Goal: Use online tool/utility: Use online tool/utility

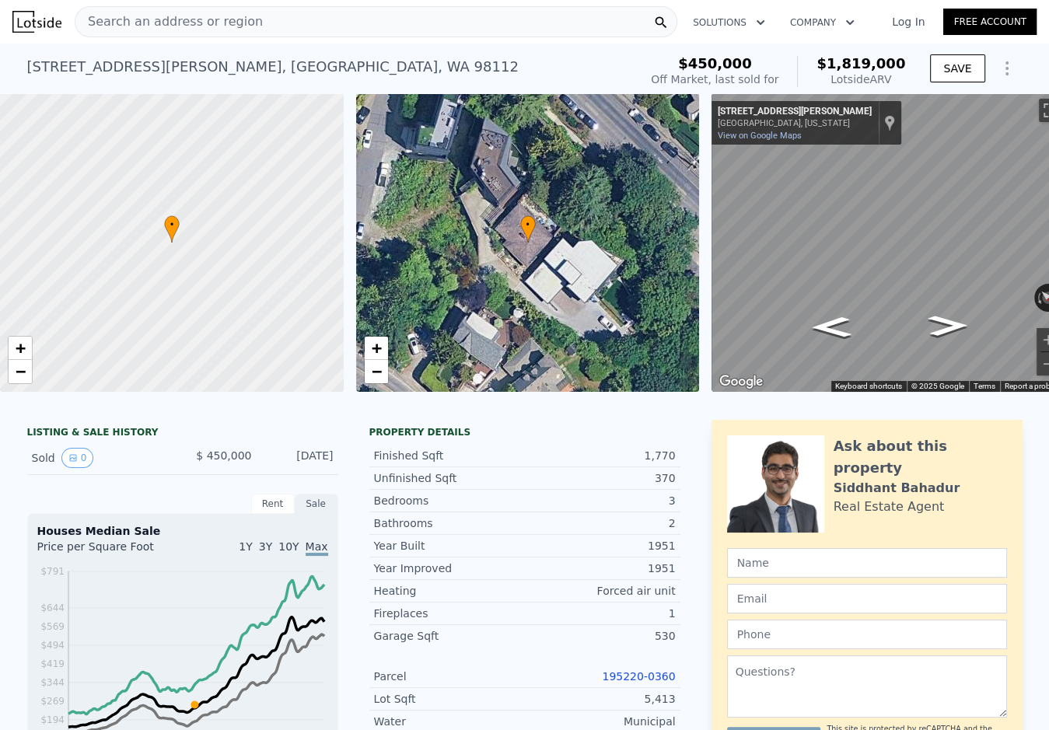
click at [493, 276] on div "• + −" at bounding box center [528, 242] width 344 height 299
click at [494, 275] on div "• + −" at bounding box center [528, 242] width 344 height 299
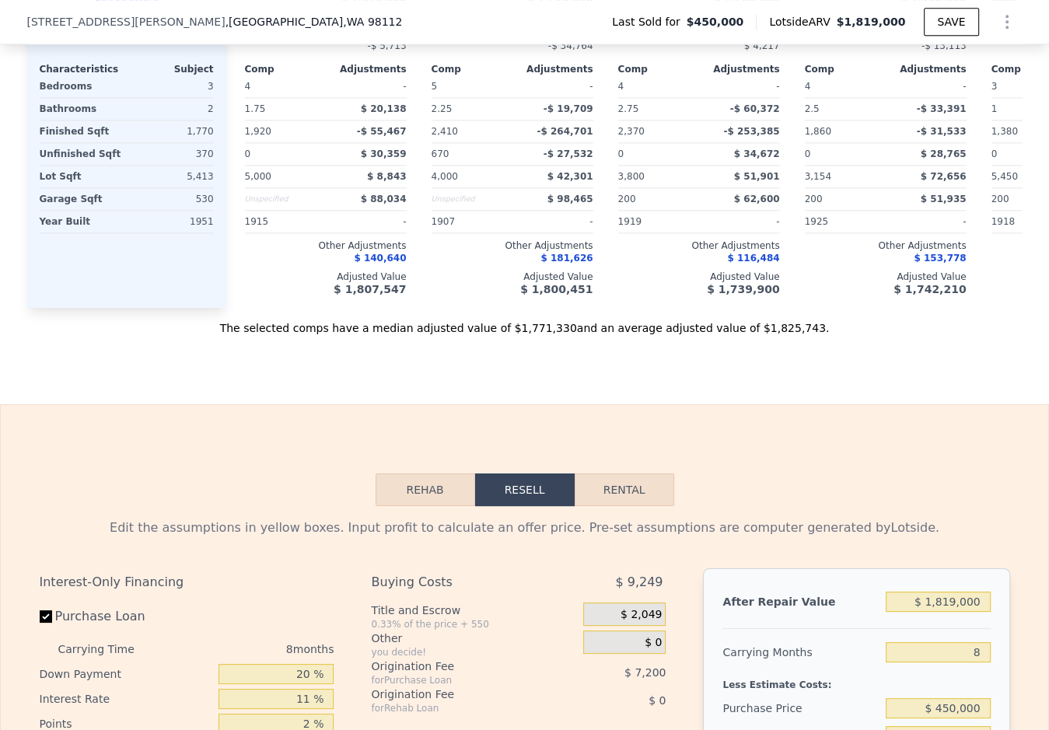
scroll to position [1996, 0]
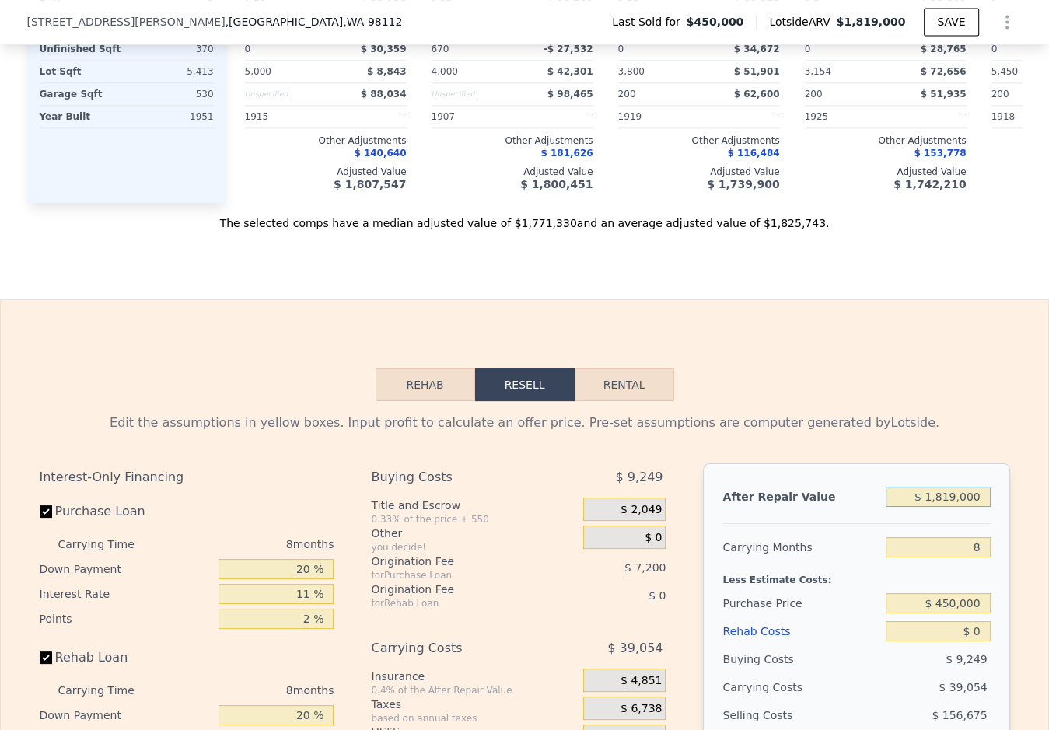
click at [950, 488] on input "$ 1,819,000" at bounding box center [938, 497] width 104 height 20
type input "$ 150"
type input "-$ 494,001"
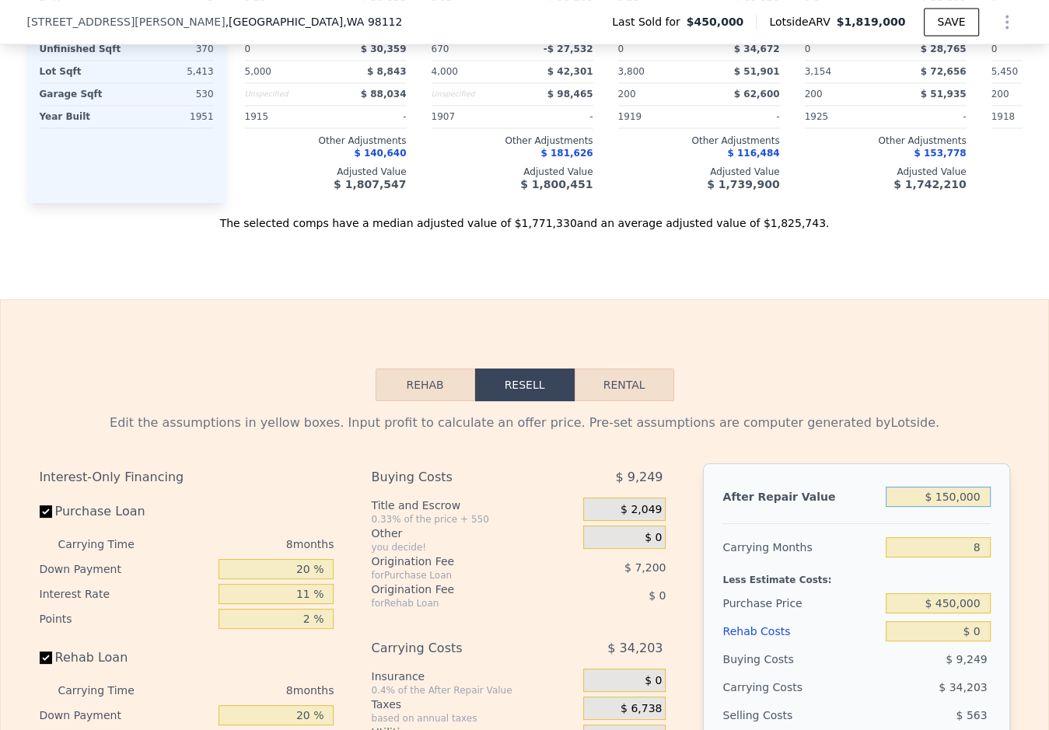
type input "$ 1,500,000"
type input "$ 873,253"
type input "$ 1,500,000"
click at [955, 547] on input "8" at bounding box center [938, 547] width 104 height 20
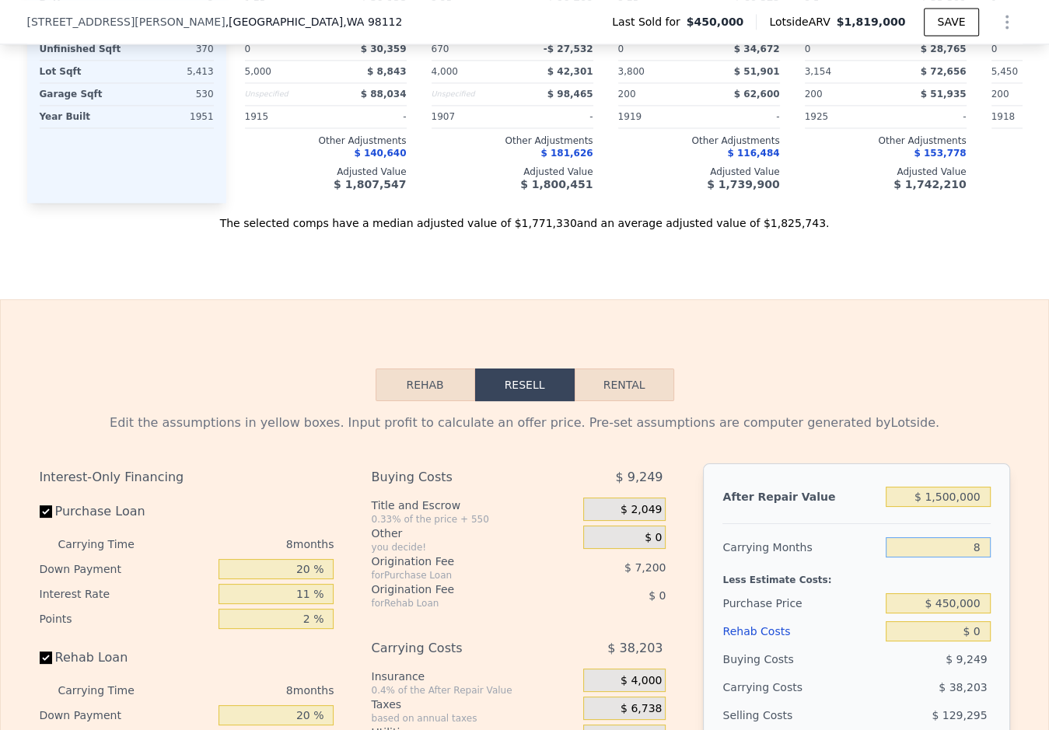
click at [955, 547] on input "8" at bounding box center [938, 547] width 104 height 20
type input "82"
type input "$ 519,877"
type input "825"
type input "-$ 3,028,208"
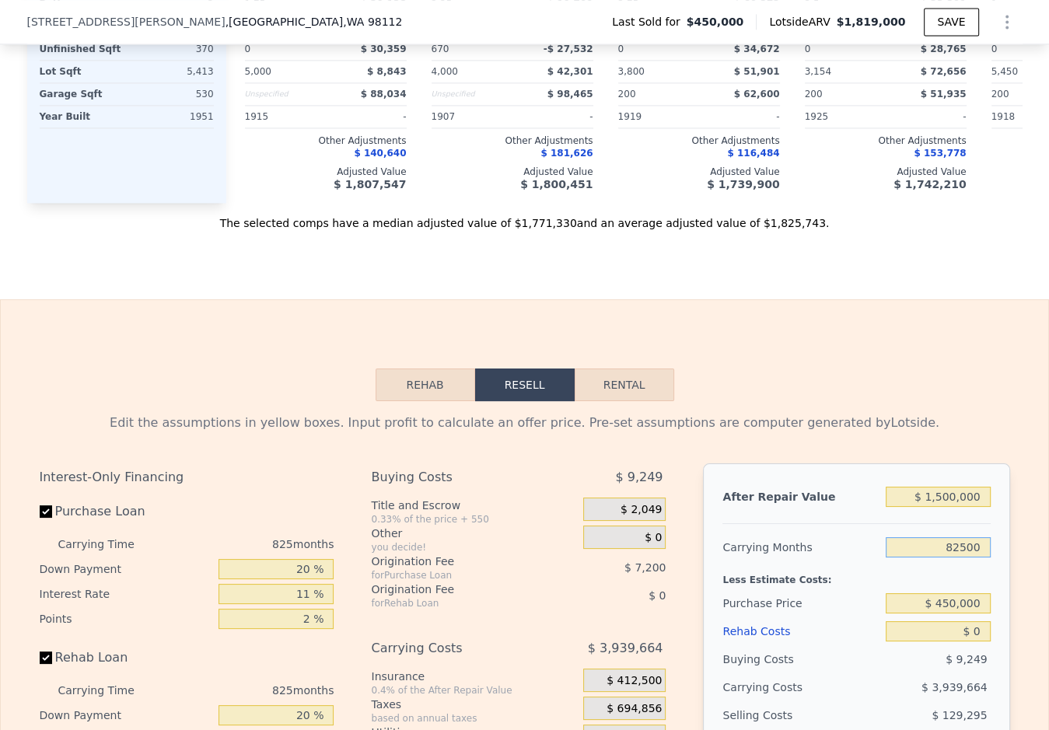
type input "825000"
type input "-$ 3,938,752,294"
drag, startPoint x: 857, startPoint y: 522, endPoint x: 872, endPoint y: 540, distance: 23.2
click at [857, 522] on div "After Repair Value $ 1,500,000 Carrying Months 825000 Less Estimate Costs: Purc…" at bounding box center [856, 679] width 306 height 432
click at [948, 596] on input "$ 450,000" at bounding box center [938, 603] width 104 height 20
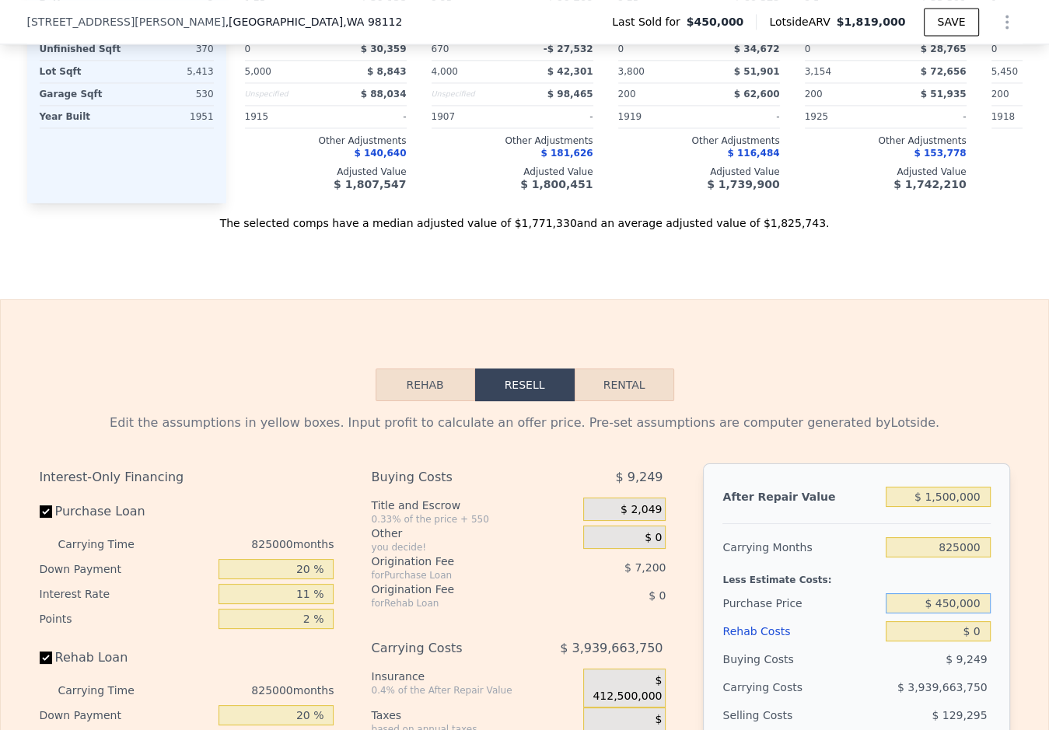
click at [948, 596] on input "$ 450,000" at bounding box center [938, 603] width 104 height 20
click at [948, 548] on input "825000" at bounding box center [938, 547] width 104 height 20
click at [949, 542] on input "825000" at bounding box center [938, 547] width 104 height 20
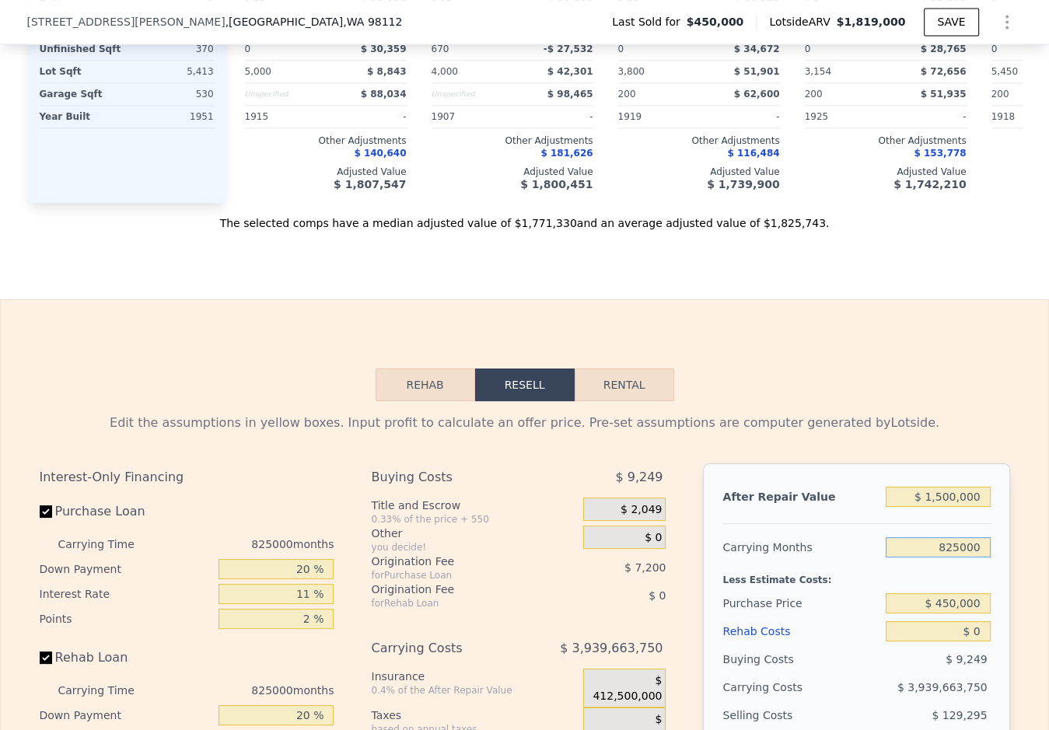
type input "6"
type input "$ 882,803"
type input "6"
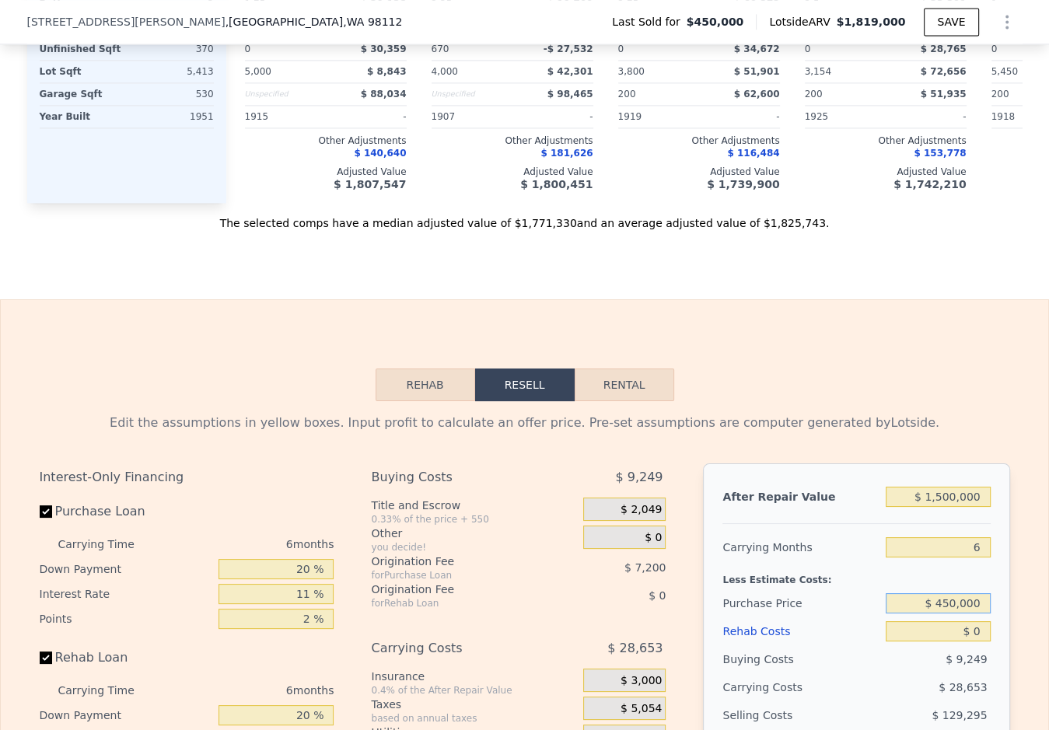
click at [959, 593] on input "$ 450,000" at bounding box center [938, 603] width 104 height 20
type input "$ 5"
type input "$ 825,000"
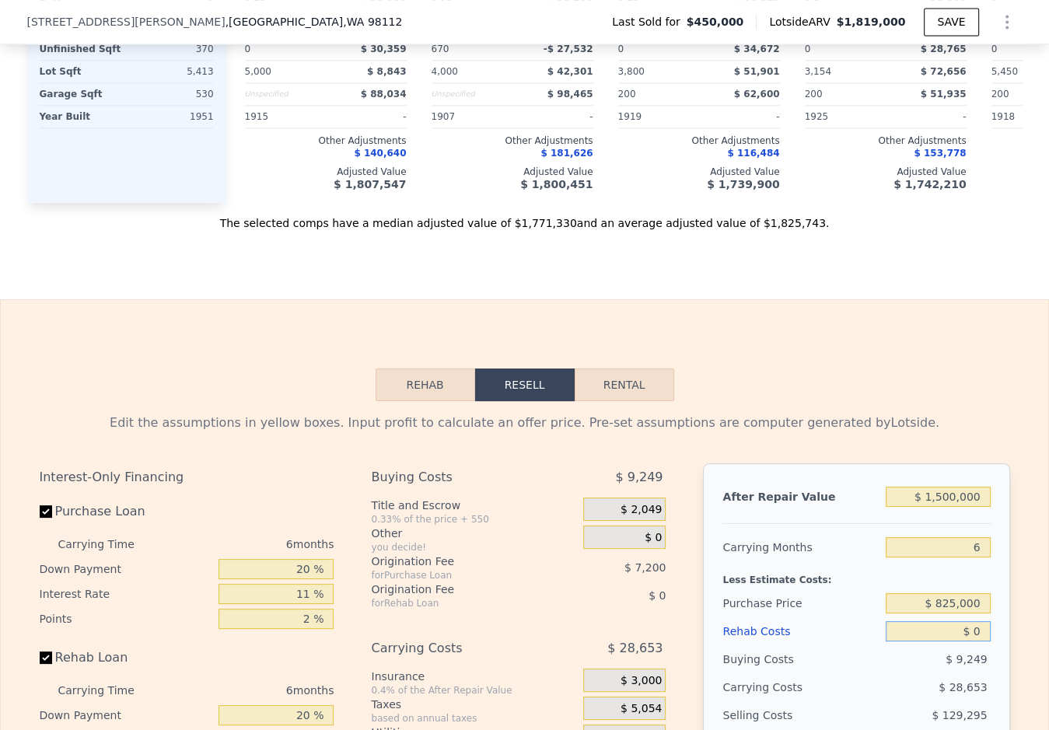
click at [956, 627] on input "$ 0" at bounding box center [938, 631] width 104 height 20
type input "$ 484,055"
click at [956, 627] on input "$ 0" at bounding box center [938, 631] width 104 height 20
type input "$ 2"
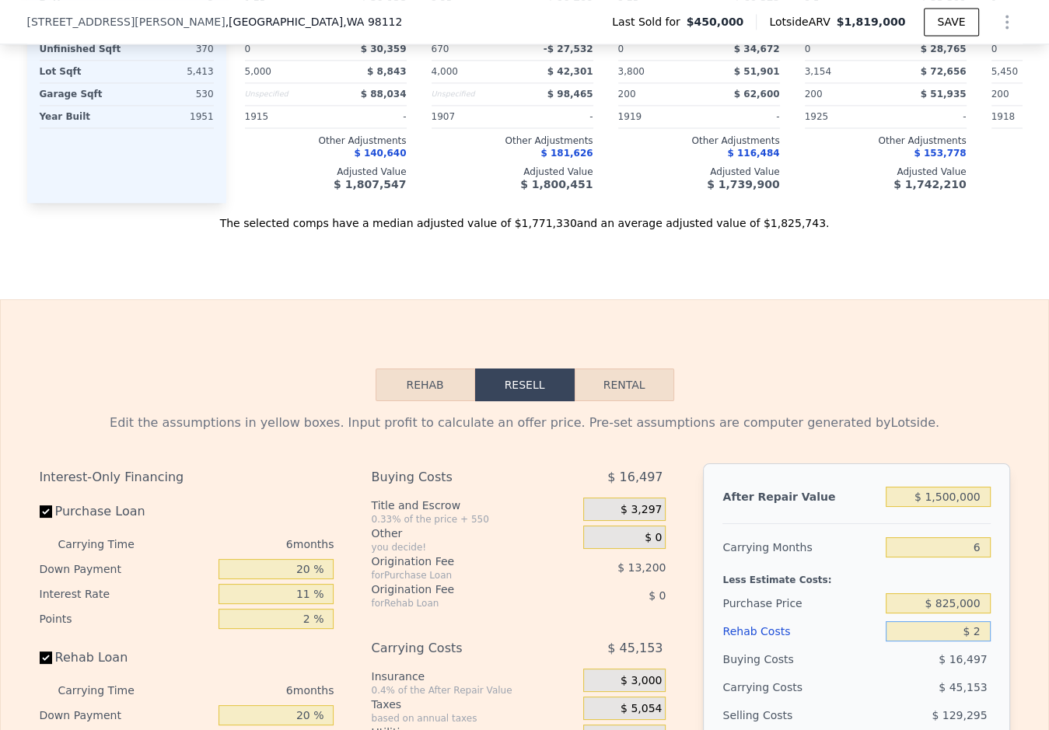
type input "$ 484,053"
type input "$ 20"
type input "$ 484,035"
type input "$ 240"
type input "$ 483,799"
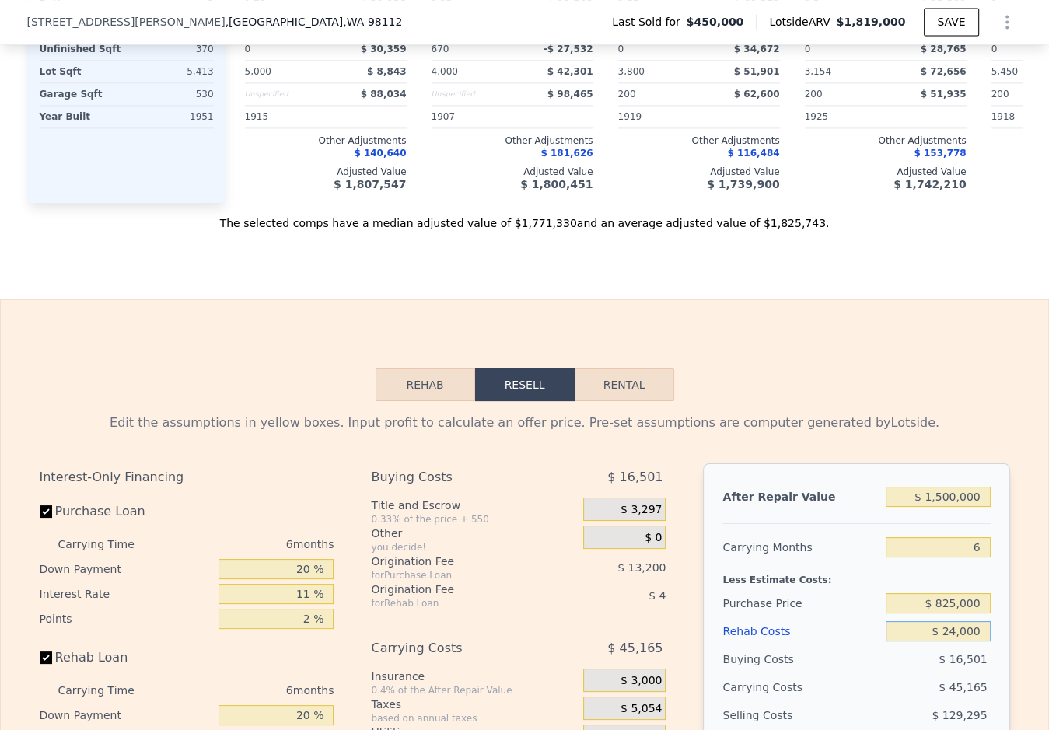
type input "$ 240,000"
type input "$ 229,655"
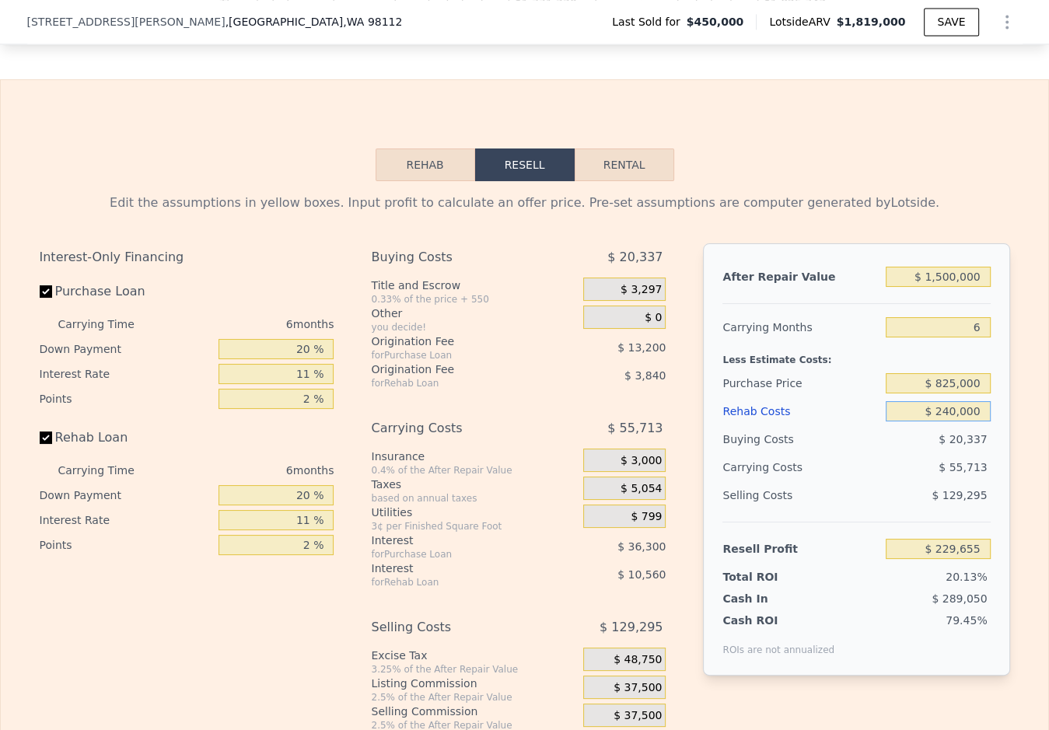
scroll to position [2235, 0]
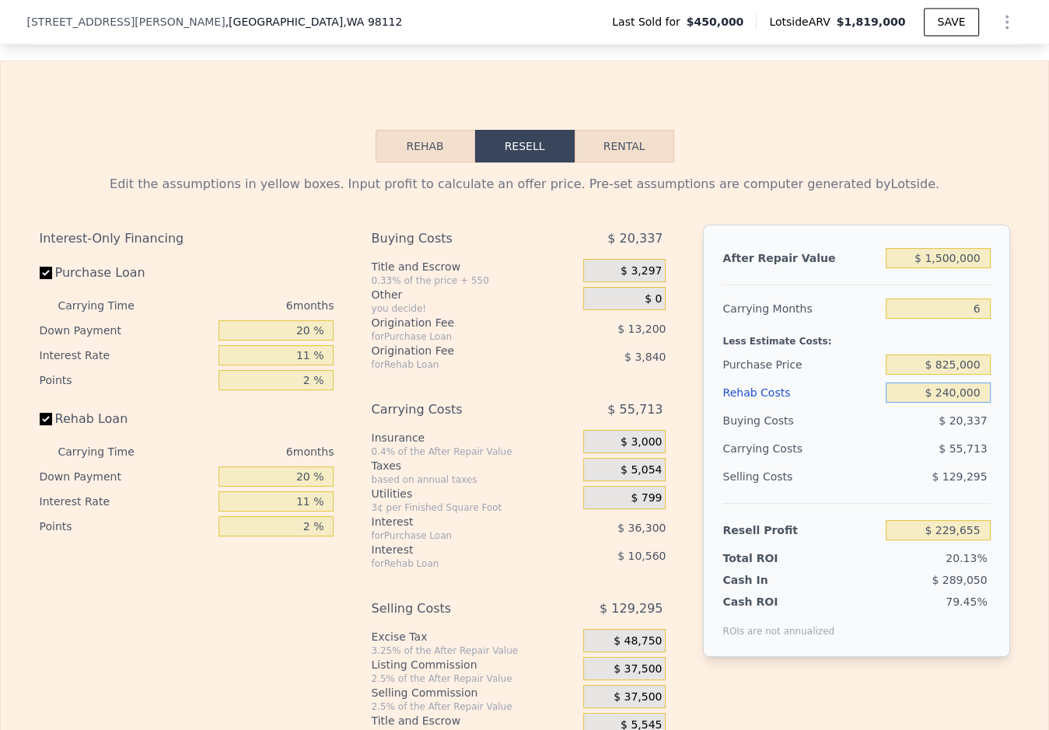
click at [953, 386] on input "$ 240,000" at bounding box center [938, 393] width 104 height 20
type input "$ 2,450,000"
type input "-$ 2,112,947"
type input "$ 240,000"
type input "$ 229,655"
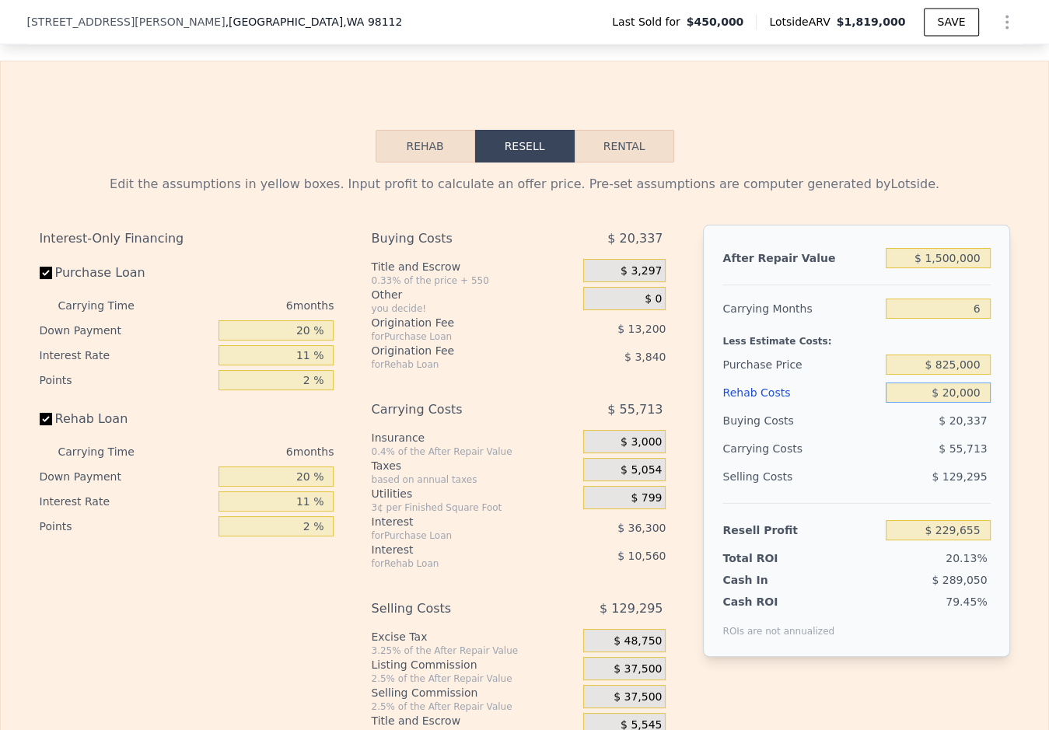
type input "$ 250,000"
type input "$ 219,057"
type input "$ 250,000"
click at [877, 330] on div "Less Estimate Costs:" at bounding box center [855, 337] width 267 height 28
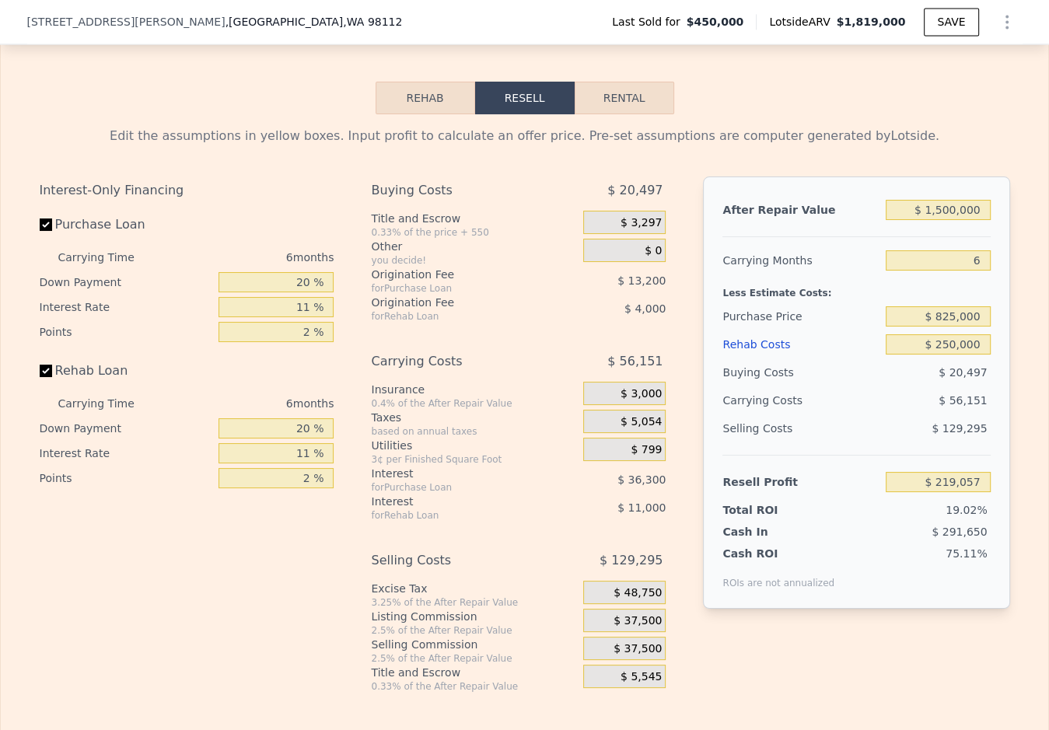
scroll to position [2298, 0]
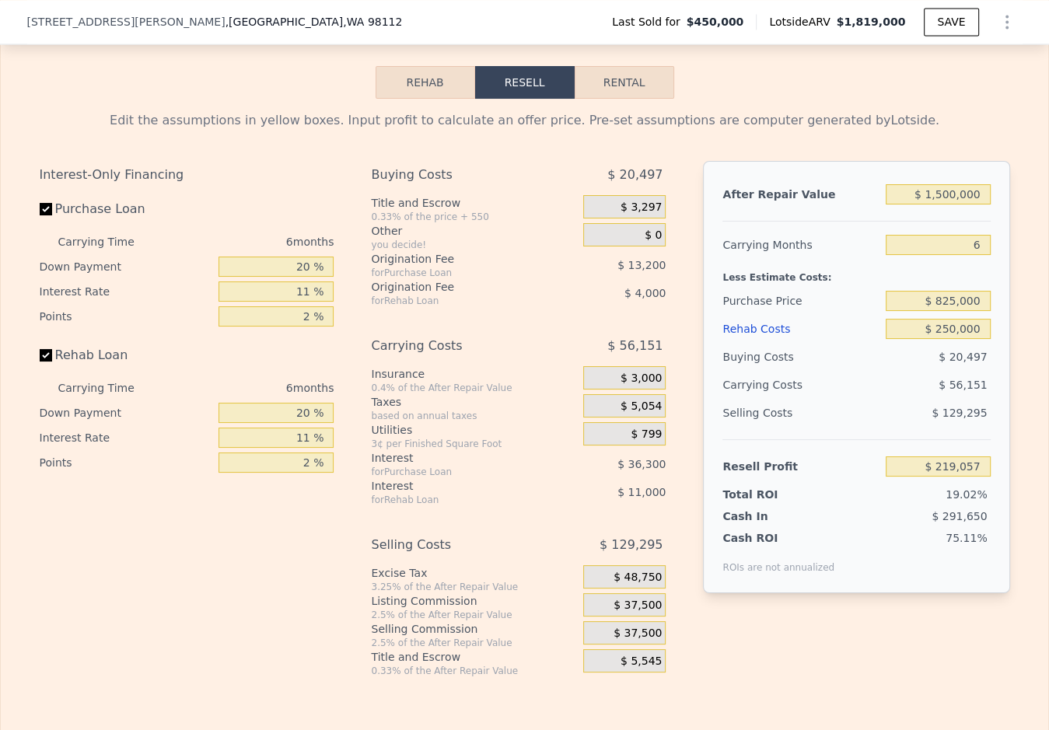
click at [638, 599] on span "$ 37,500" at bounding box center [637, 606] width 48 height 14
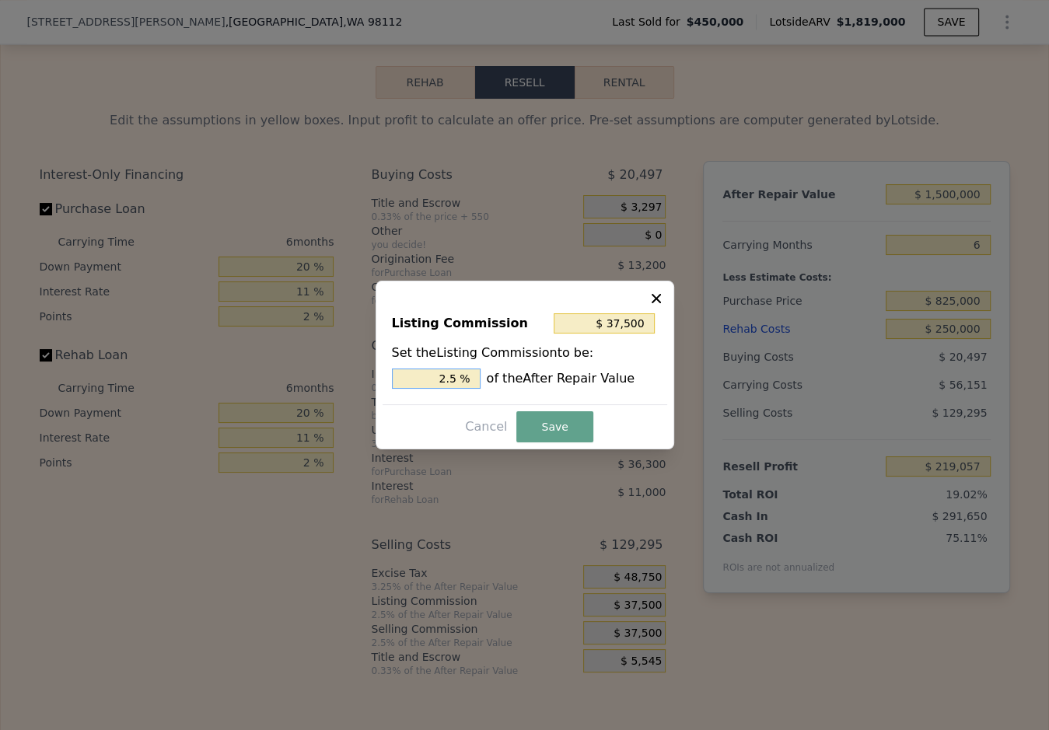
click at [430, 377] on input "2.5 %" at bounding box center [436, 379] width 89 height 20
type input "$ 15,000"
type input "1. %"
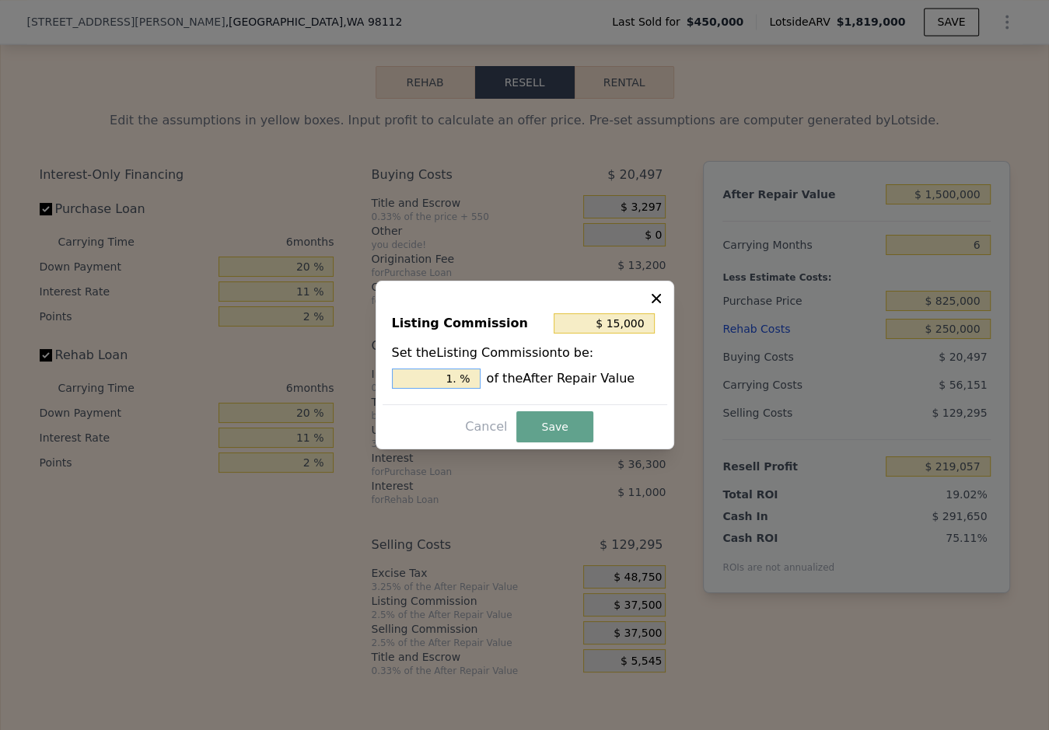
type input "$ 22,500"
type input "1.5 %"
click at [532, 422] on button "Save" at bounding box center [554, 426] width 76 height 31
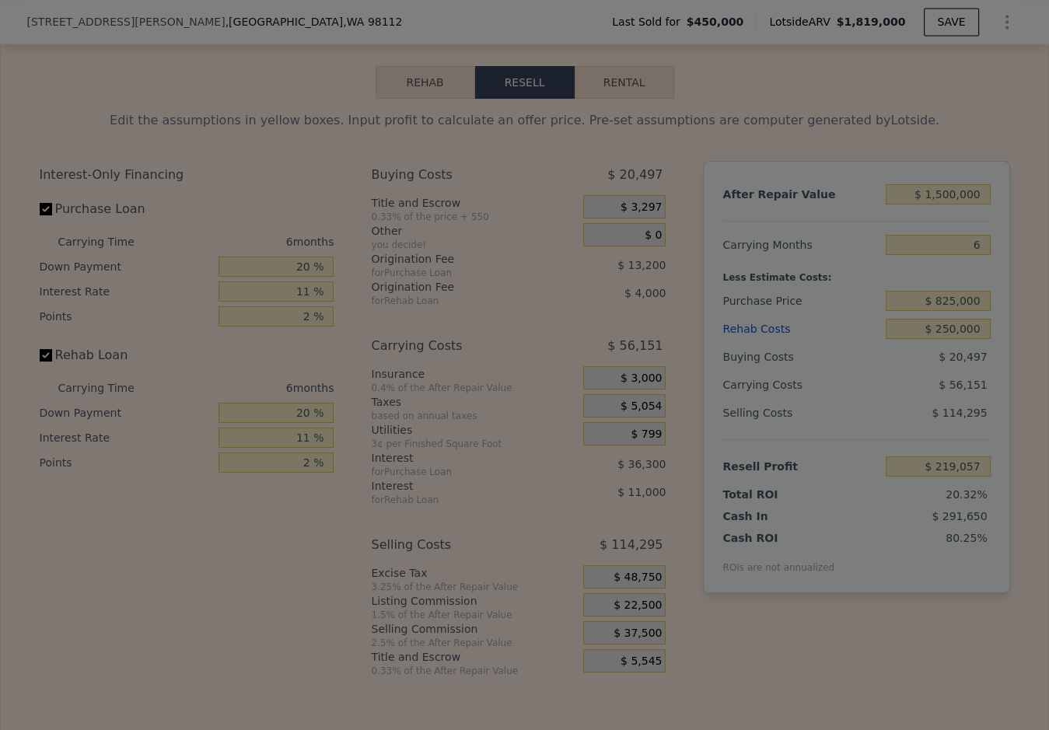
type input "$ 234,057"
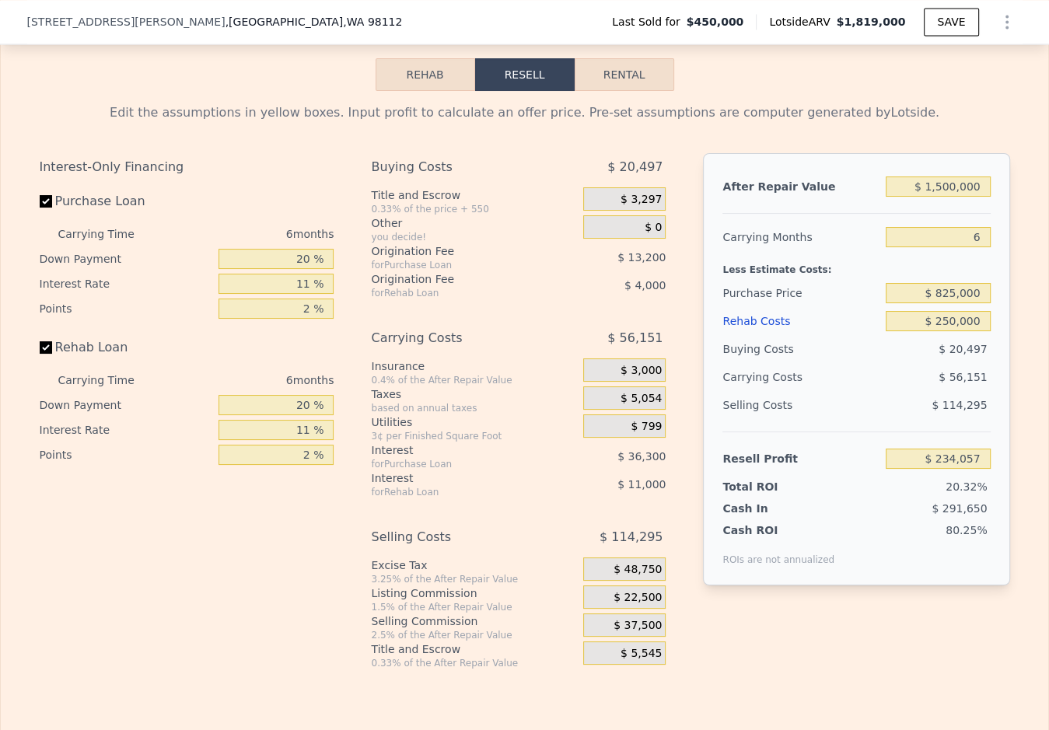
scroll to position [2307, 0]
type input "$ 1,819,000"
type input "8"
type input "$ 0"
type input "$ 1,164,022"
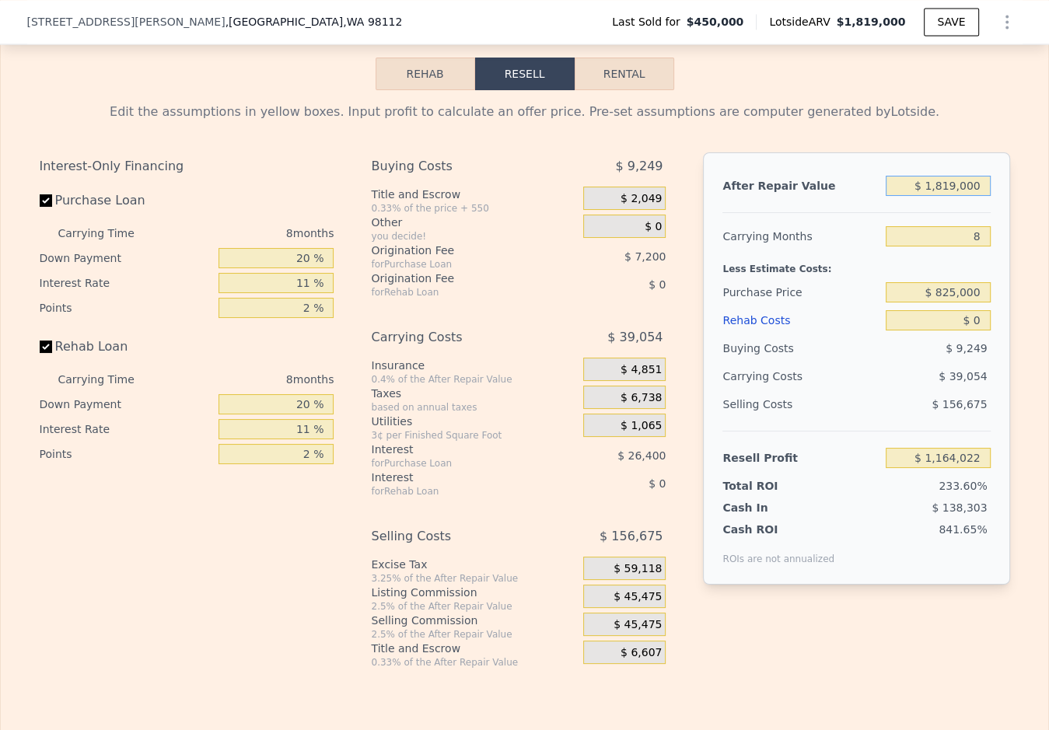
click at [956, 187] on input "$ 1,819,000" at bounding box center [938, 186] width 104 height 20
type input "$ 1"
type input "-$ 494,001"
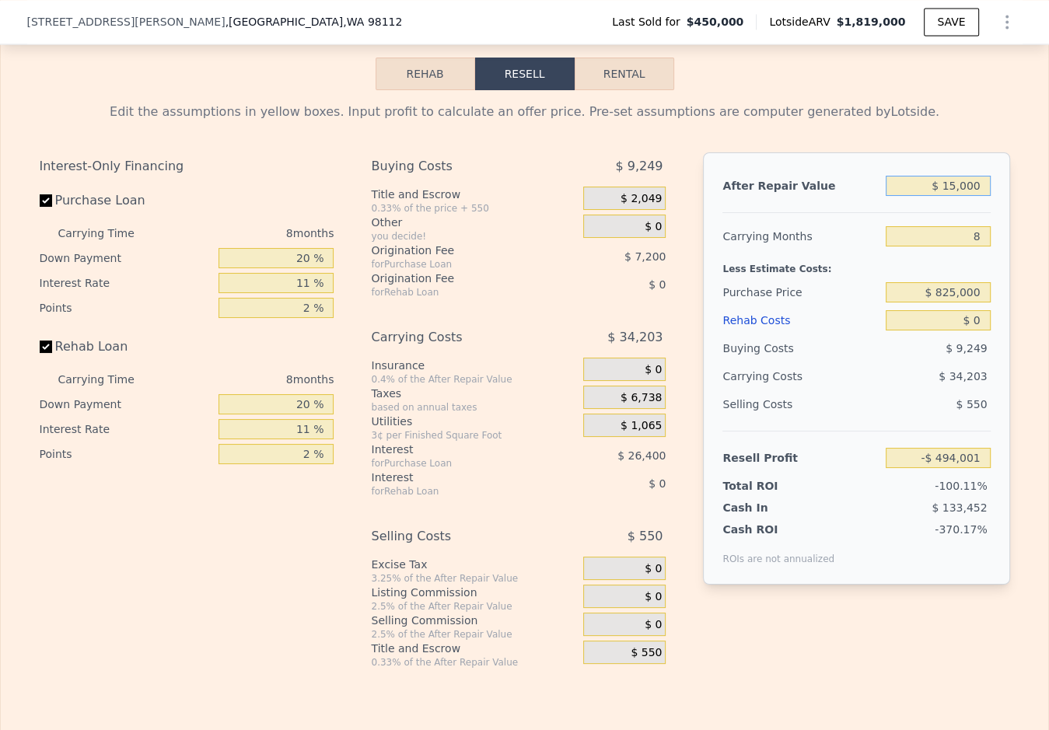
type input "$ 150,000"
type input "-$ 357,277"
type input "$ 1,500,000"
type input "$ 873,253"
type input "$ 1,500,000"
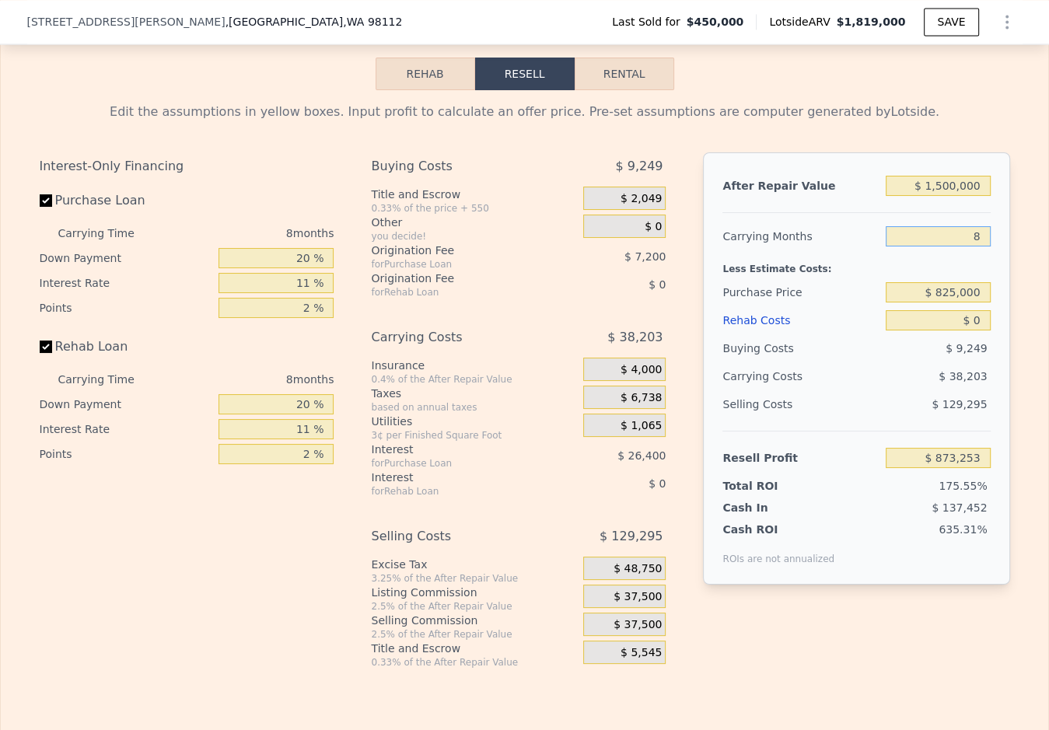
click at [952, 226] on input "8" at bounding box center [938, 236] width 104 height 20
type input "2"
type input "$ 901,905"
type input "10"
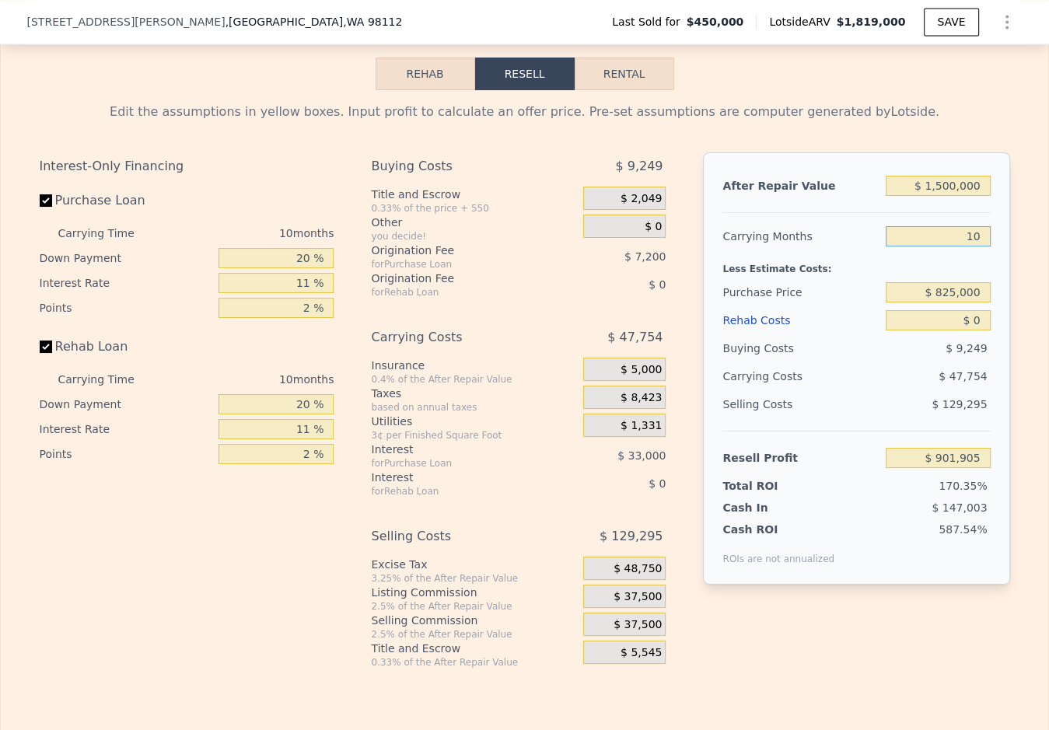
type input "$ 863,702"
type input "10"
click at [945, 282] on input "$ 825,000" at bounding box center [938, 292] width 104 height 20
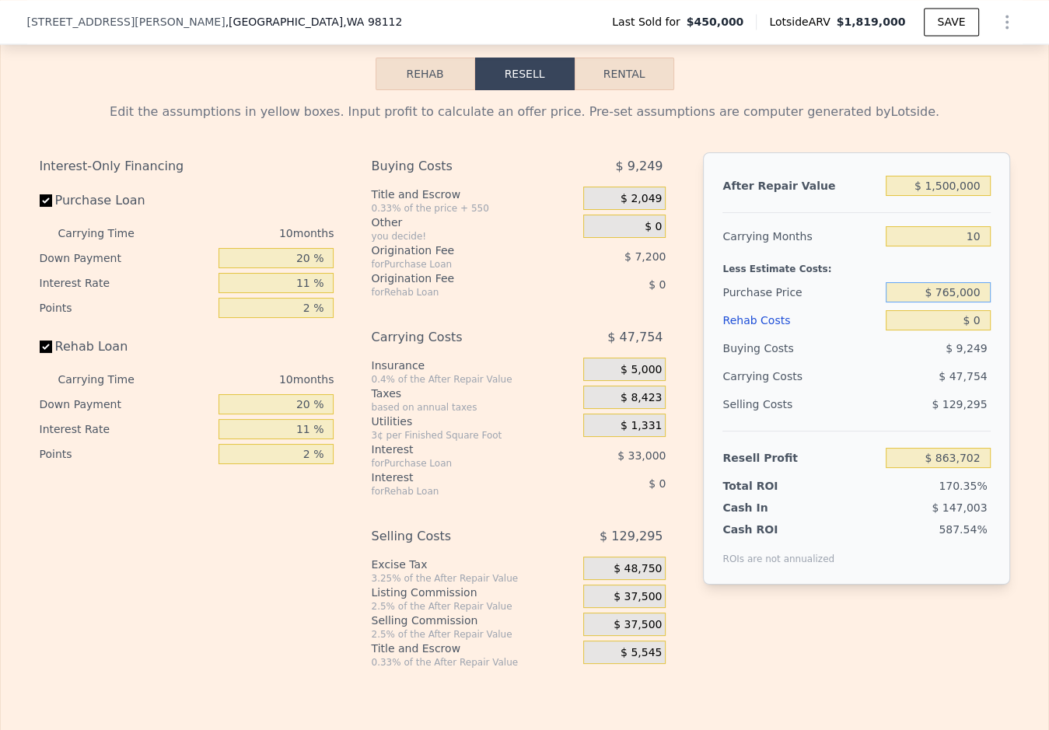
type input "$ 765,000"
click at [944, 306] on div "$ 0" at bounding box center [938, 320] width 104 height 28
type input "$ 519,514"
click at [944, 306] on div "$ 0" at bounding box center [938, 320] width 104 height 28
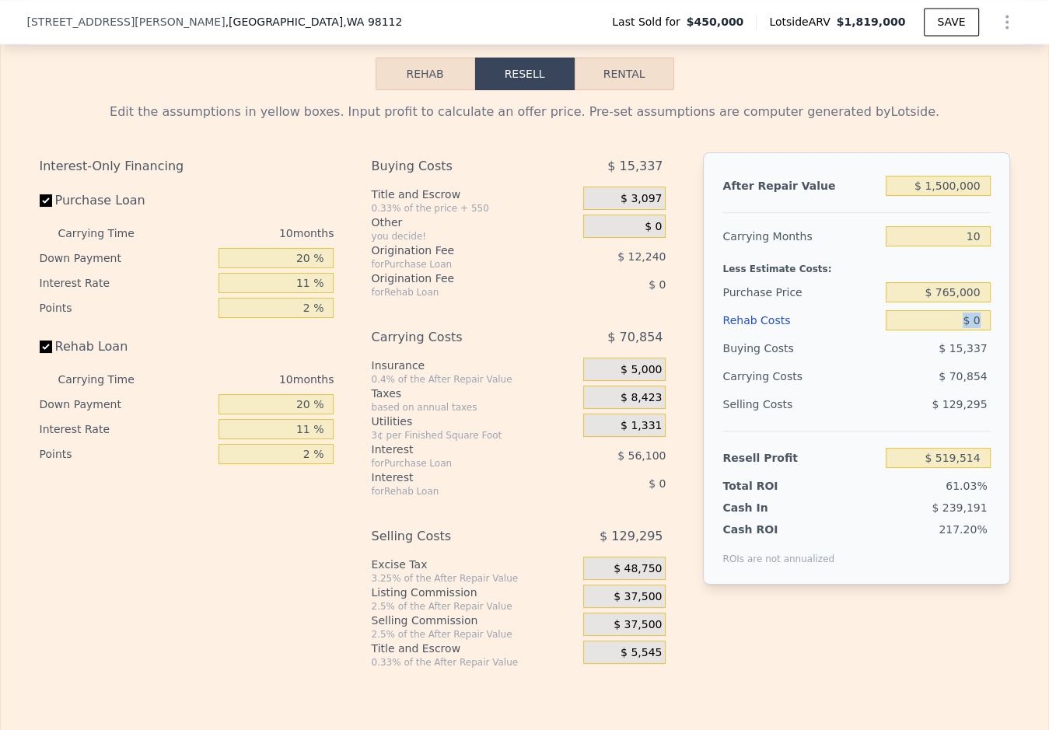
click at [945, 314] on input "$ 0" at bounding box center [938, 320] width 104 height 20
type input "$ 250"
type input "$ 519,240"
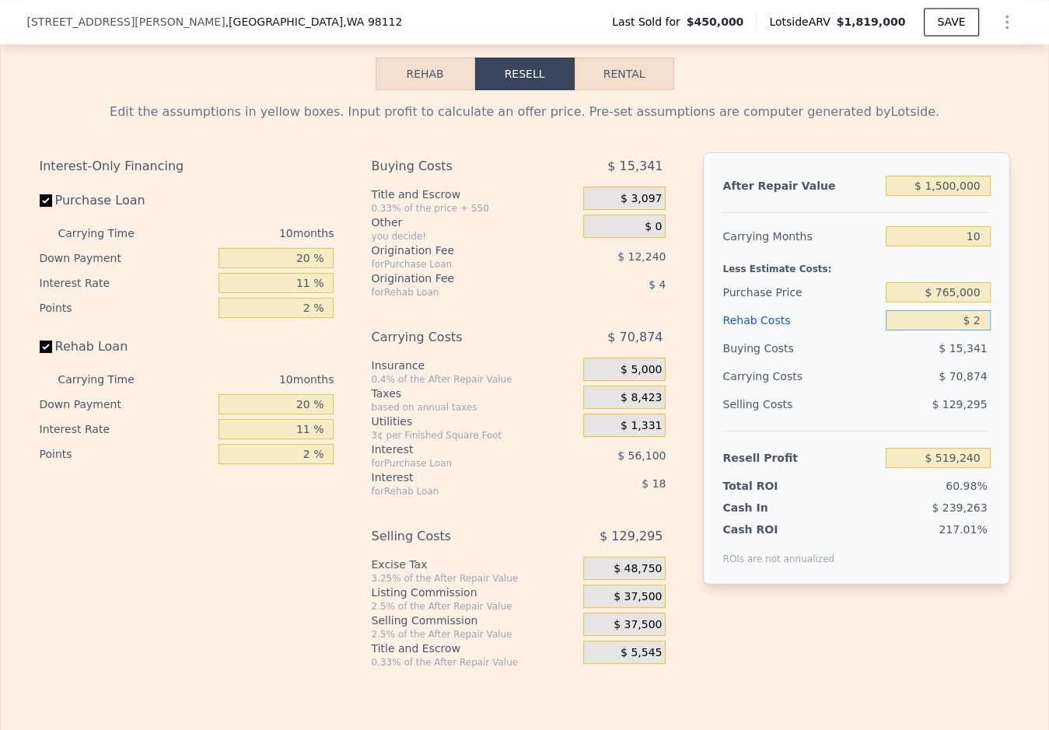
type input "$ 2"
type input "$ 519,512"
type input "$ 302"
type input "$ 519,187"
type input "$ 3"
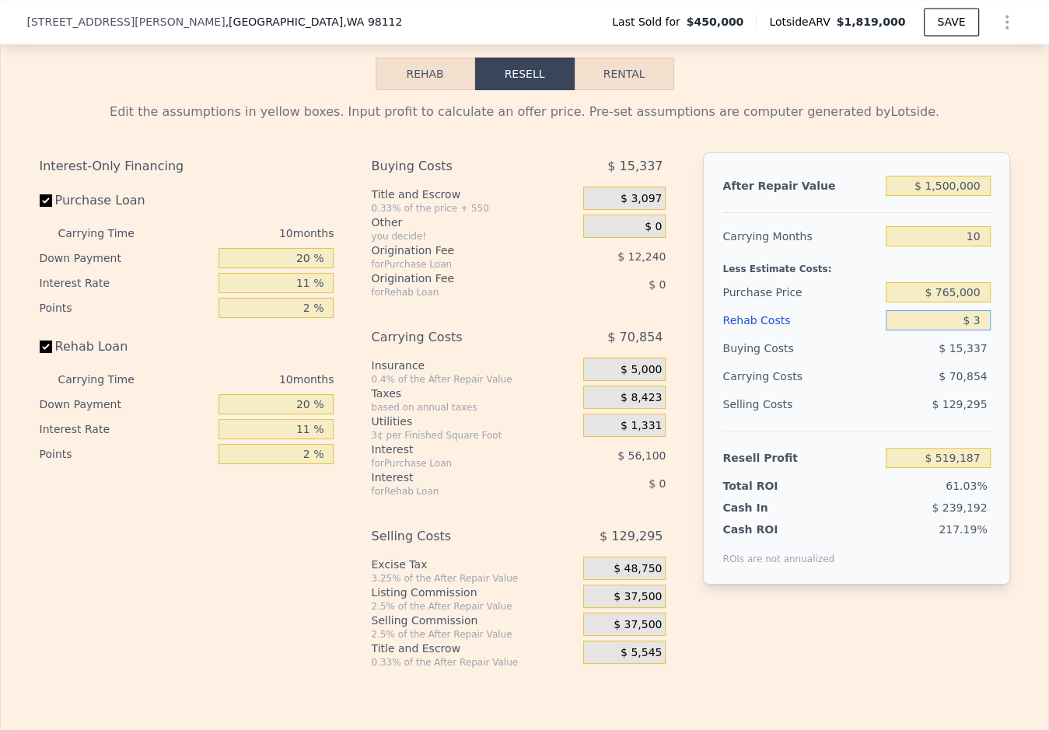
type input "$ 519,484"
type input "$ 519,511"
type input "$ 300"
type input "$ 519,189"
type input "$ 3,000,000"
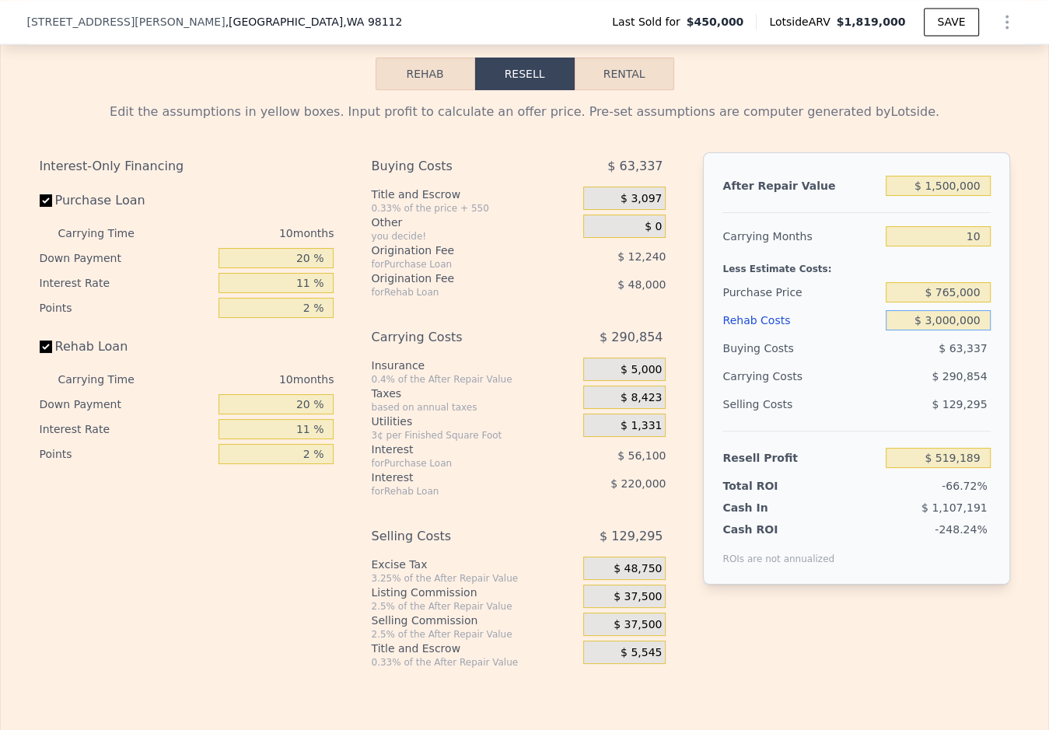
type input "-$ 2,748,486"
type input "$ 300,000"
type input "$ 192,714"
type input "$ 300,000"
click at [1013, 317] on div "Edit the assumptions in yellow boxes. Input profit to calculate an offer price.…" at bounding box center [524, 379] width 995 height 578
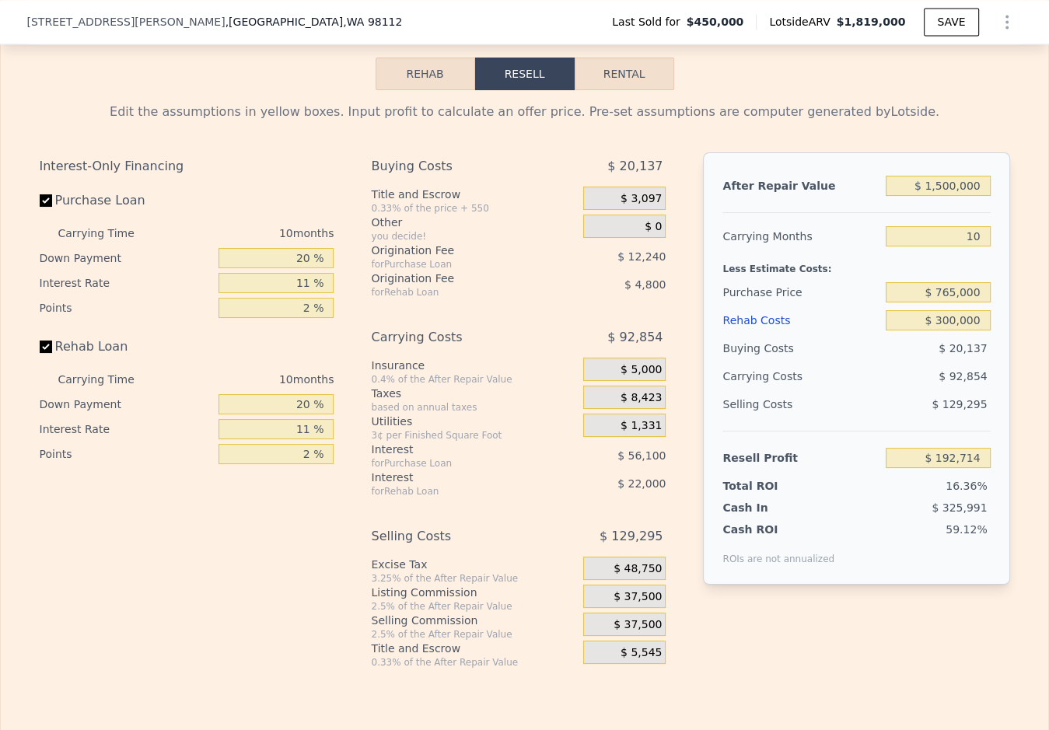
click at [628, 590] on span "$ 37,500" at bounding box center [637, 597] width 48 height 14
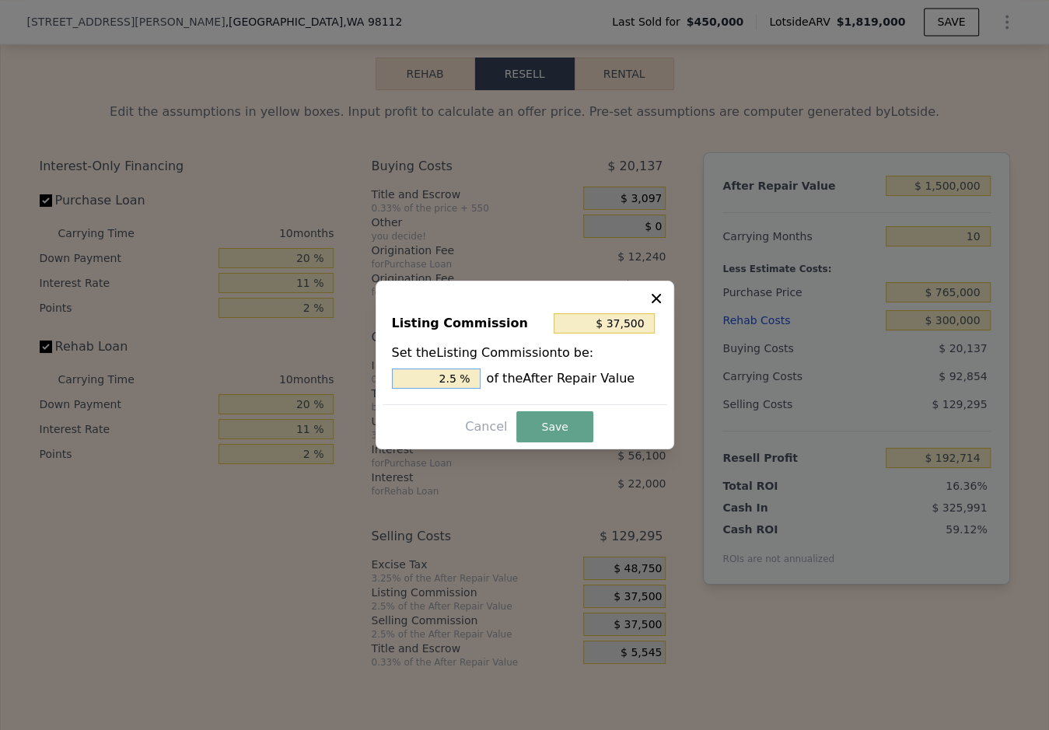
click at [454, 380] on input "2.5 %" at bounding box center [436, 379] width 89 height 20
type input "2.5 %"
click at [454, 380] on input "2.5 %" at bounding box center [436, 379] width 89 height 20
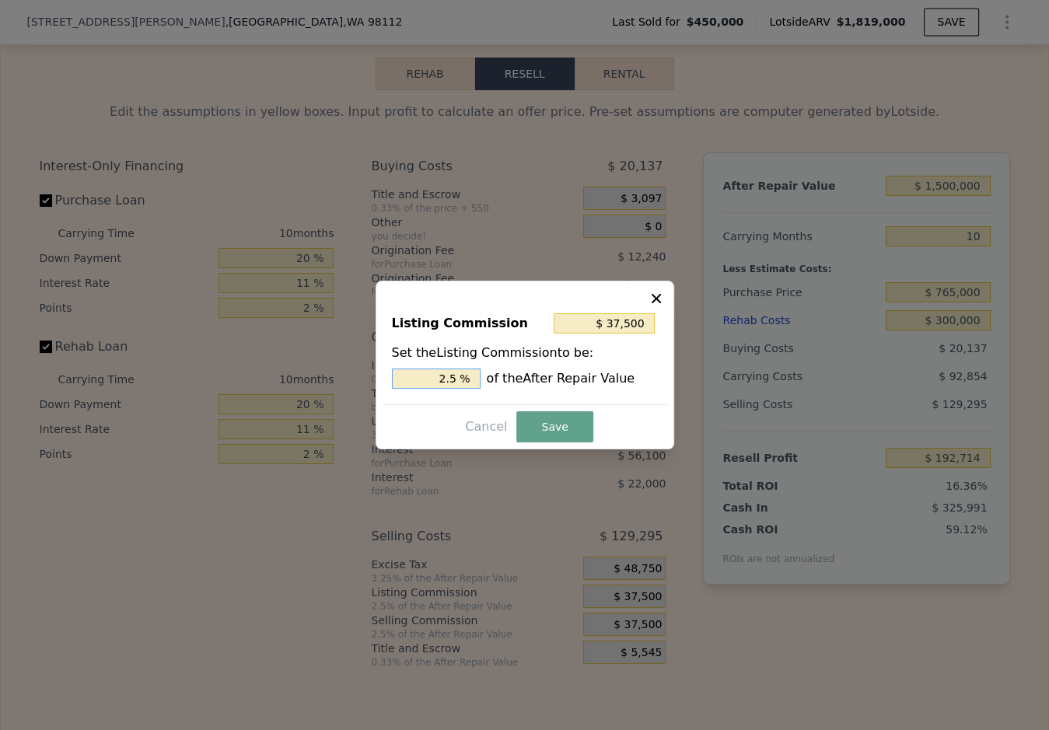
click at [454, 380] on input "2.5 %" at bounding box center [436, 379] width 89 height 20
type input "$ 15,000"
type input "1 %"
click at [549, 428] on button "Save" at bounding box center [554, 426] width 76 height 31
type input "$ 215,214"
